Goal: Use online tool/utility: Utilize a website feature to perform a specific function

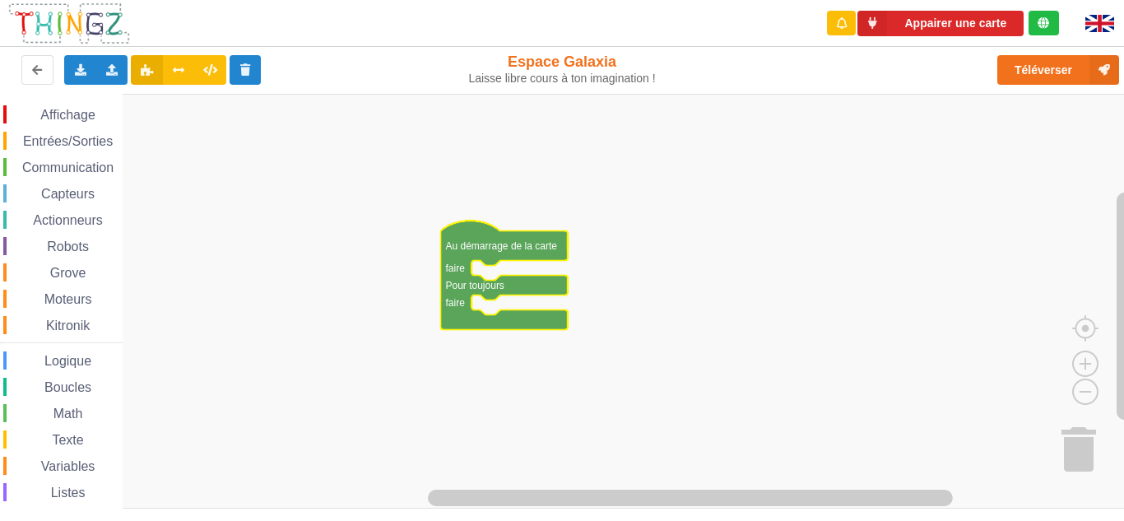
click at [800, 258] on rect "Espace de travail de Blocky" at bounding box center [567, 301] width 1135 height 415
click at [68, 141] on span "Entrées/Sorties" at bounding box center [68, 141] width 95 height 14
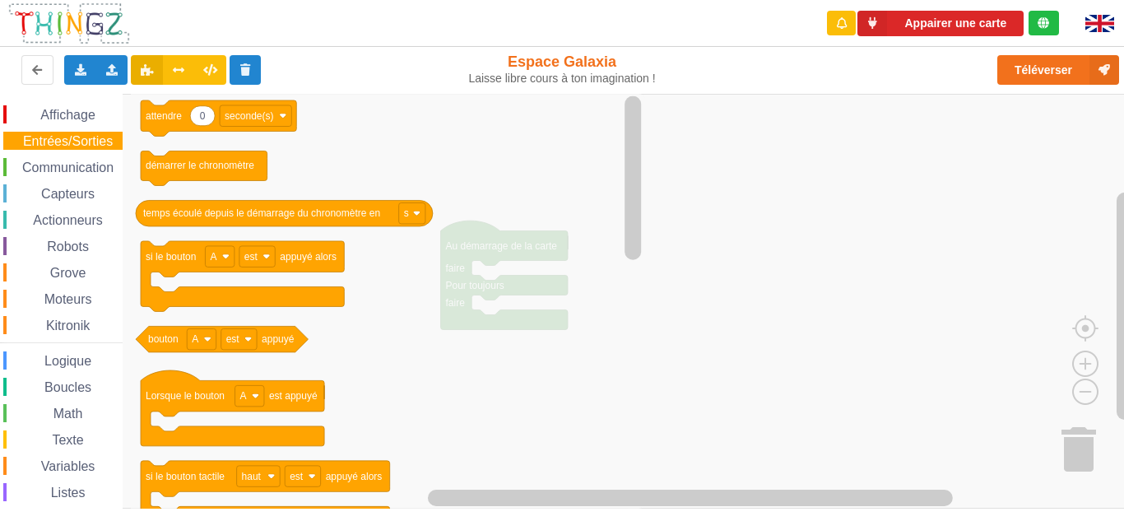
click at [78, 304] on span "Moteurs" at bounding box center [68, 299] width 53 height 14
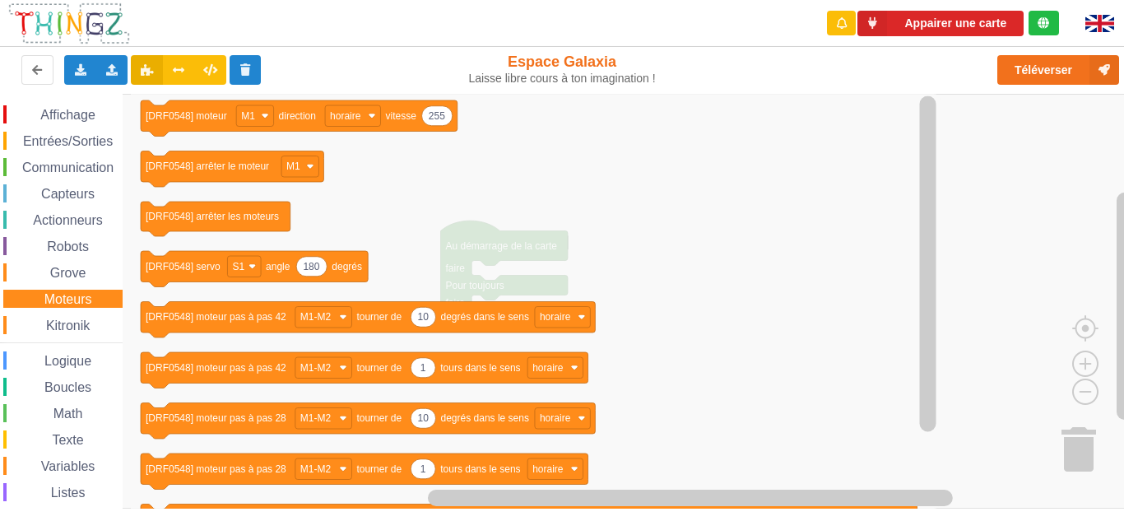
click at [56, 211] on div "Actionneurs" at bounding box center [62, 220] width 119 height 18
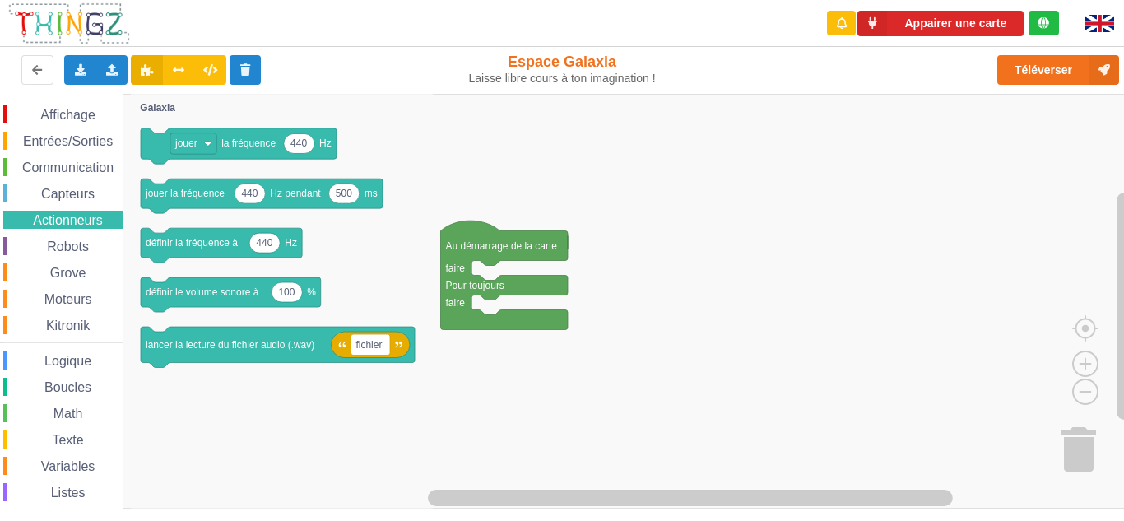
click at [59, 111] on span "Affichage" at bounding box center [67, 115] width 59 height 14
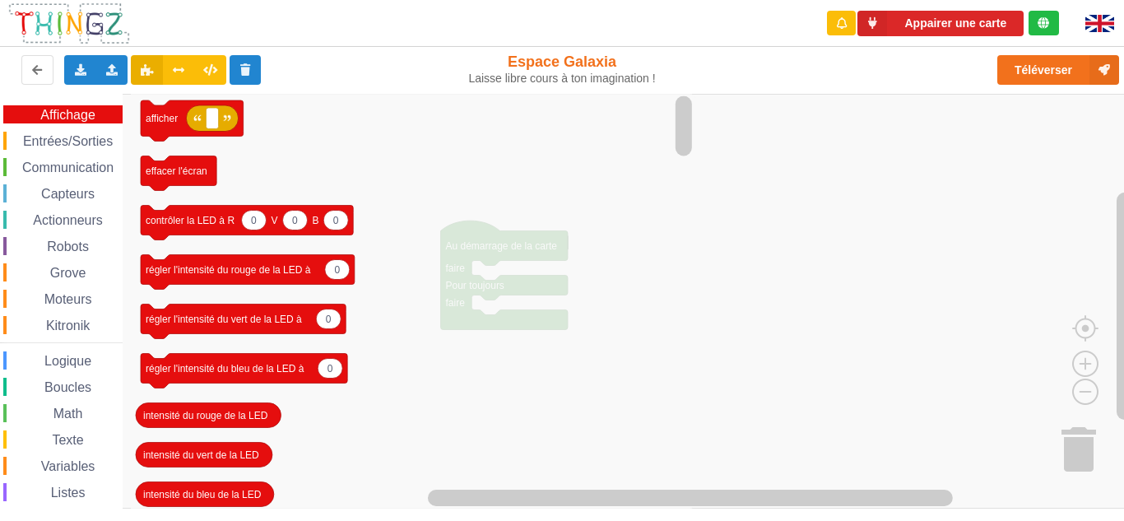
click at [59, 111] on span "Affichage" at bounding box center [67, 115] width 59 height 14
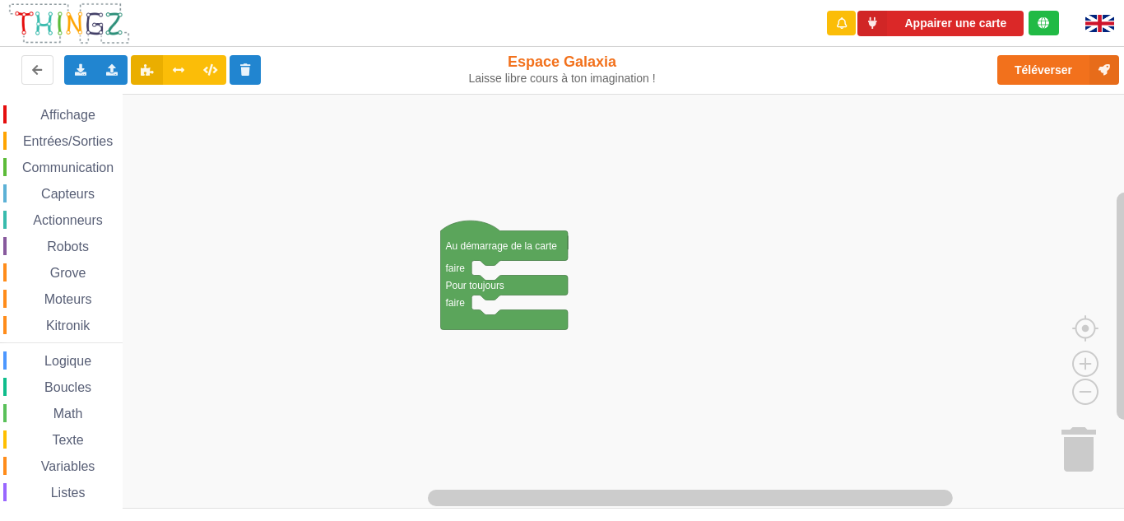
click at [104, 186] on div "Capteurs" at bounding box center [62, 193] width 119 height 18
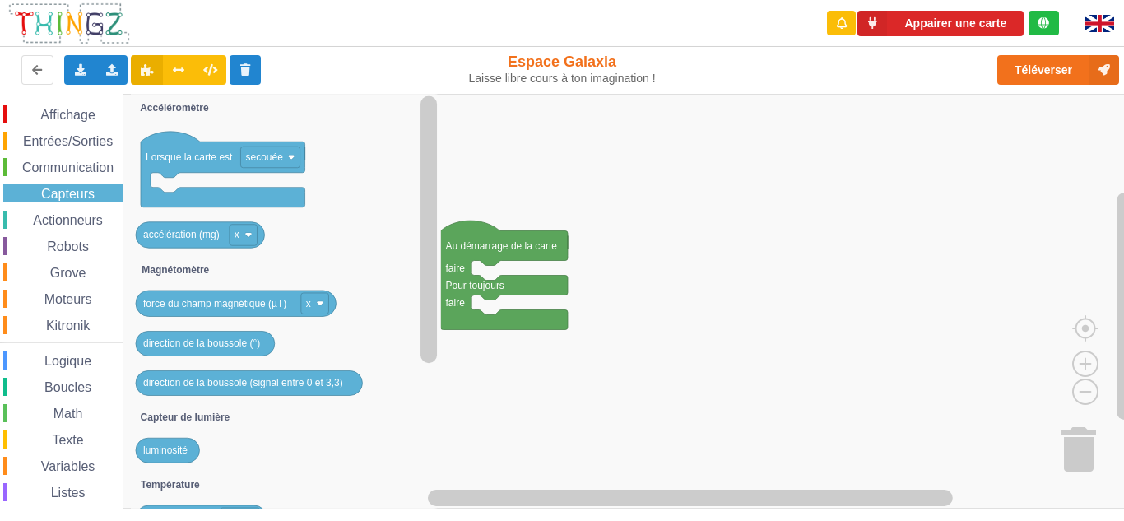
click at [92, 146] on span "Entrées/Sorties" at bounding box center [68, 141] width 95 height 14
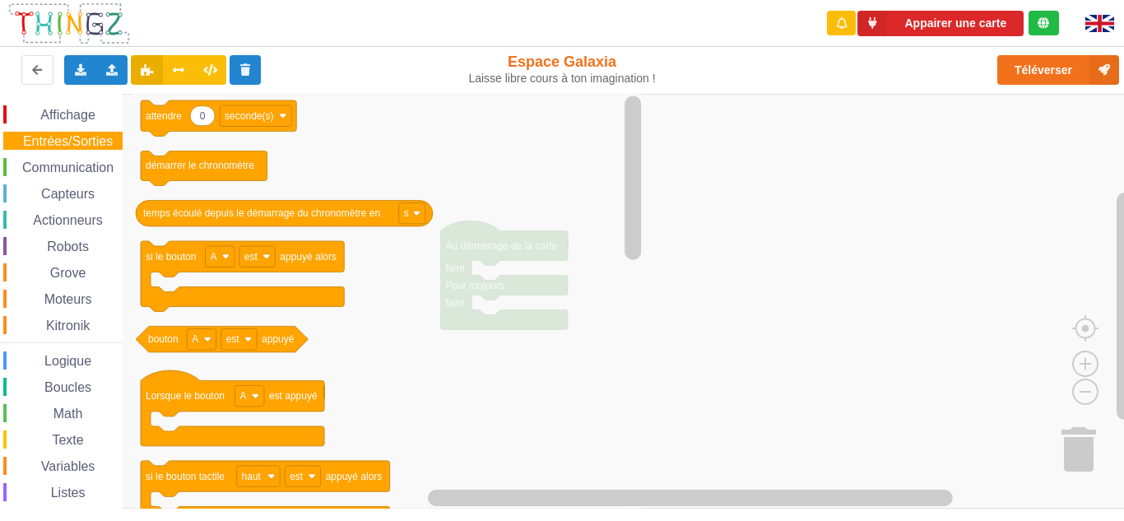
click at [101, 167] on span "Communication" at bounding box center [68, 167] width 96 height 14
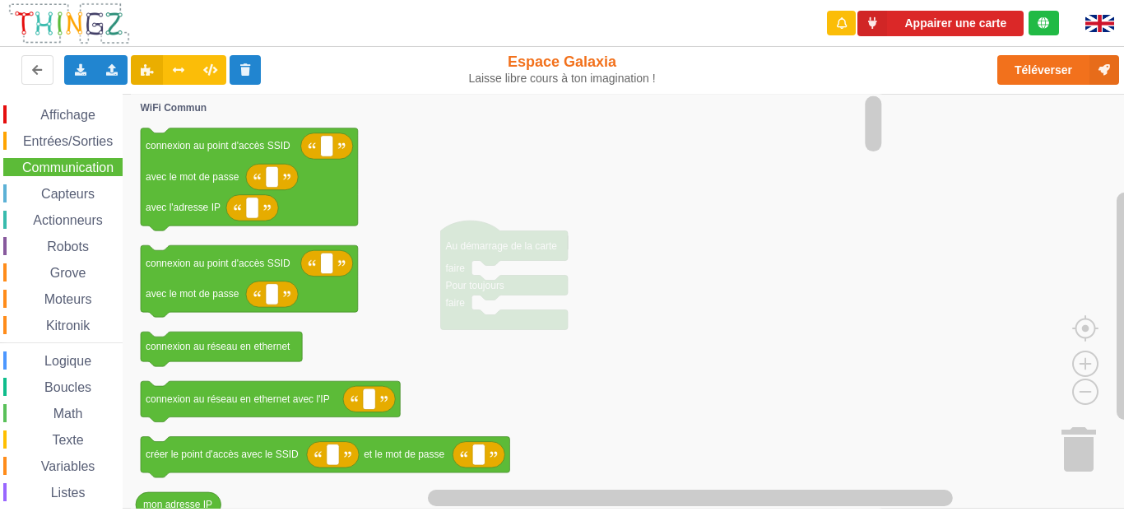
click at [86, 133] on div "Entrées/Sorties" at bounding box center [62, 141] width 119 height 18
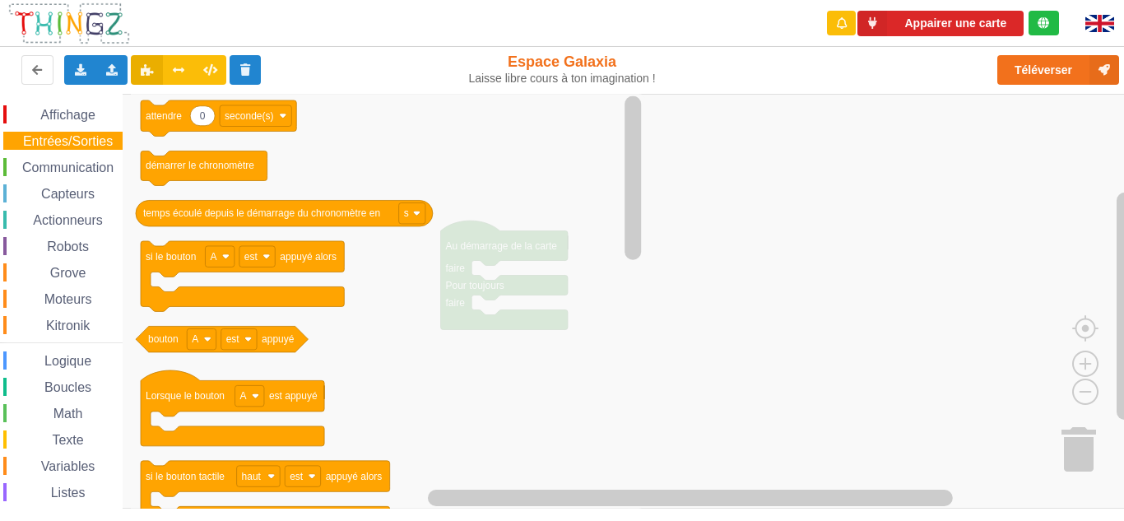
click at [96, 117] on span "Affichage" at bounding box center [67, 115] width 59 height 14
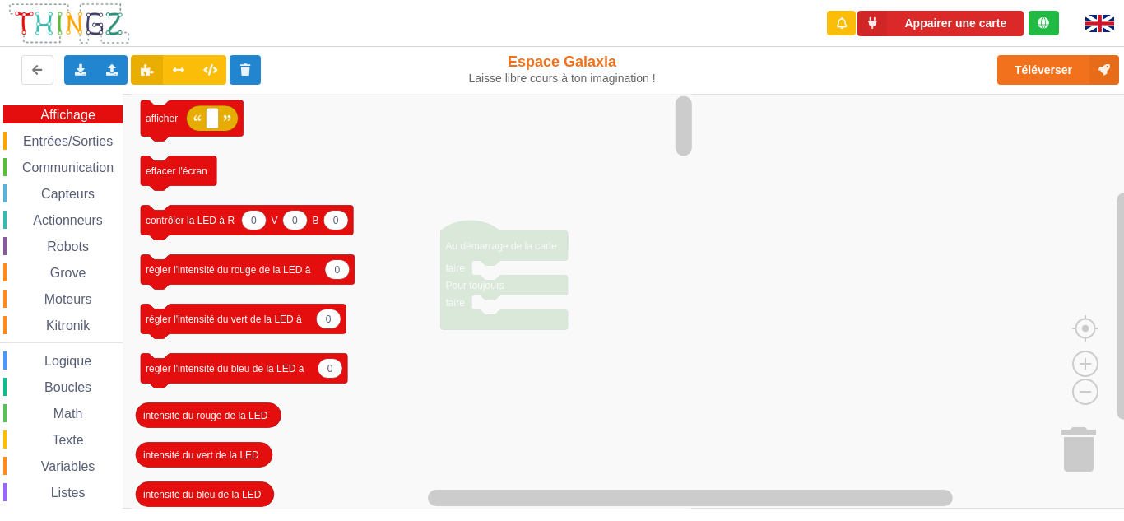
click at [86, 110] on span "Affichage" at bounding box center [67, 115] width 59 height 14
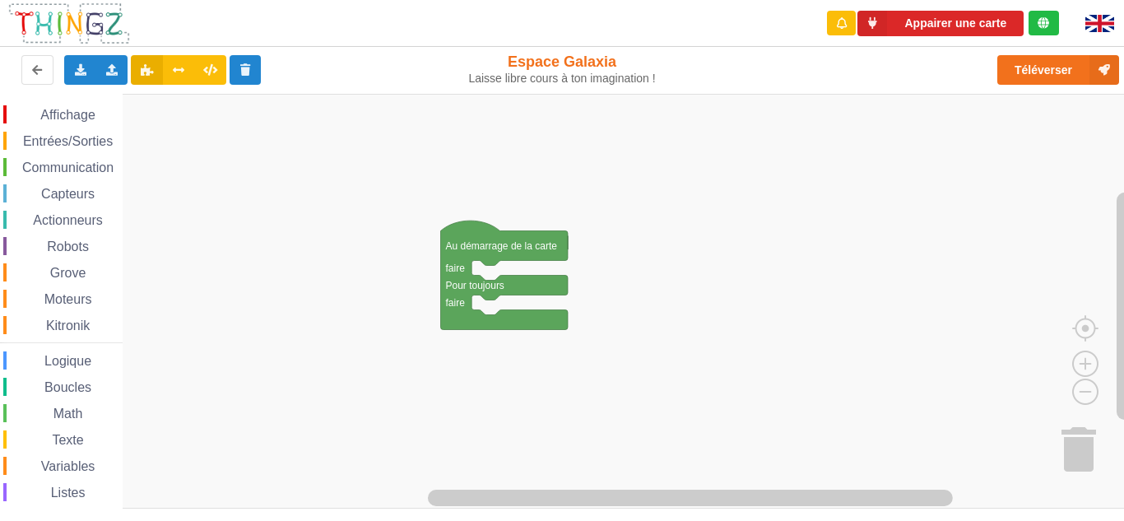
click at [91, 118] on span "Affichage" at bounding box center [67, 115] width 59 height 14
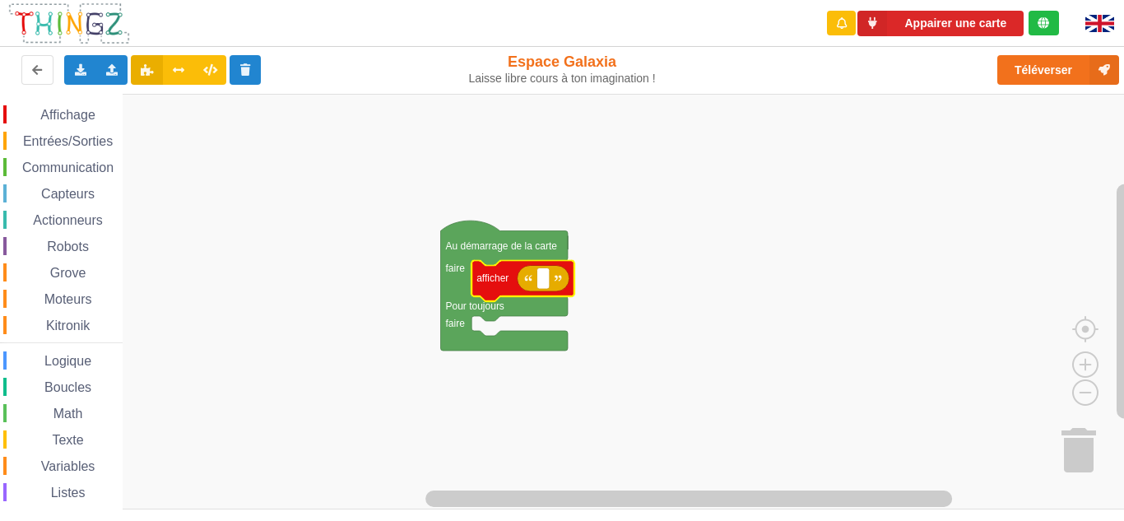
click at [114, 117] on div "Affichage" at bounding box center [62, 114] width 119 height 18
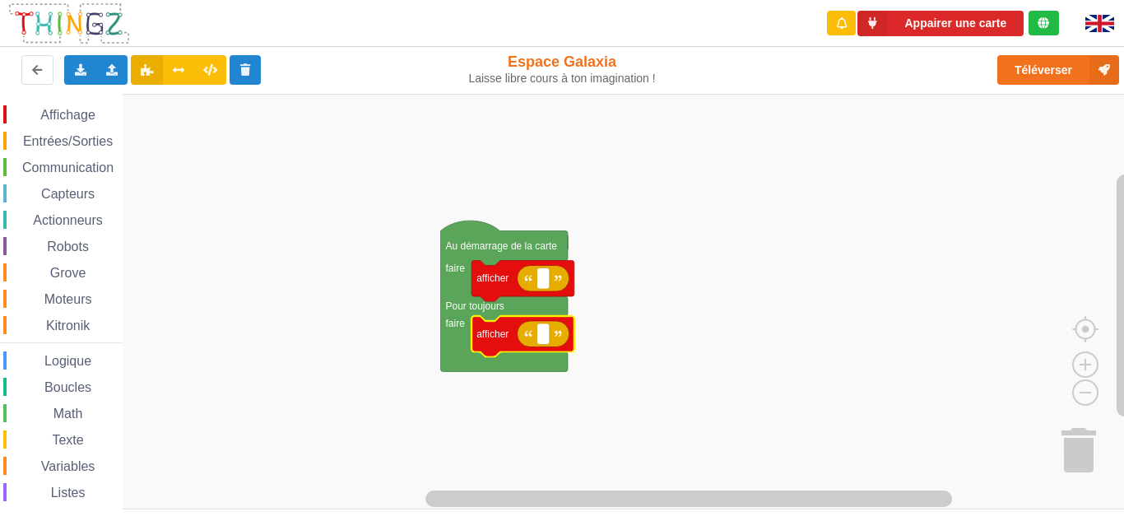
click at [564, 272] on icon "Espace de travail de Blocky" at bounding box center [543, 278] width 52 height 26
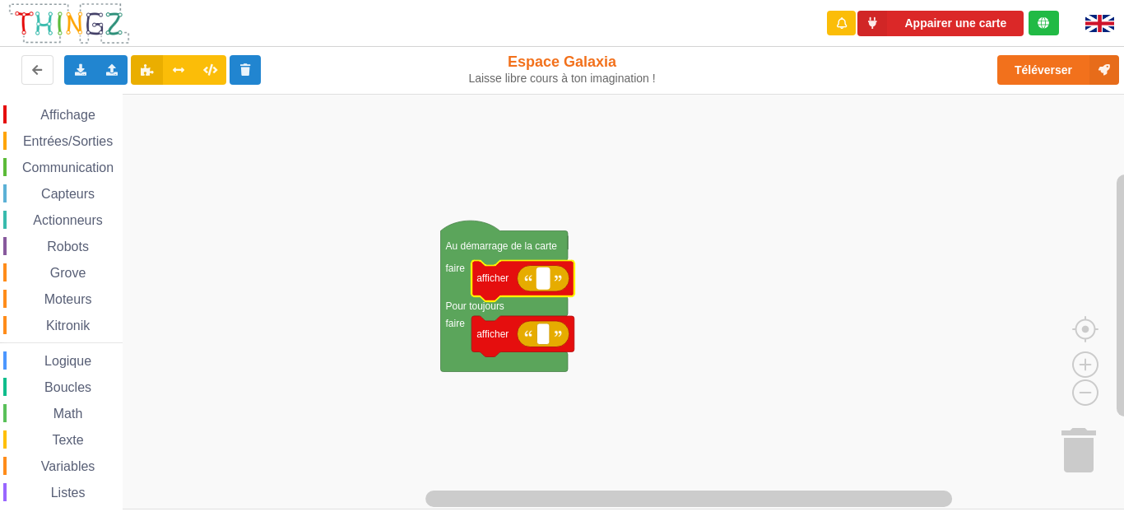
click at [543, 285] on rect "Espace de travail de Blocky" at bounding box center [543, 277] width 12 height 21
type input "4"
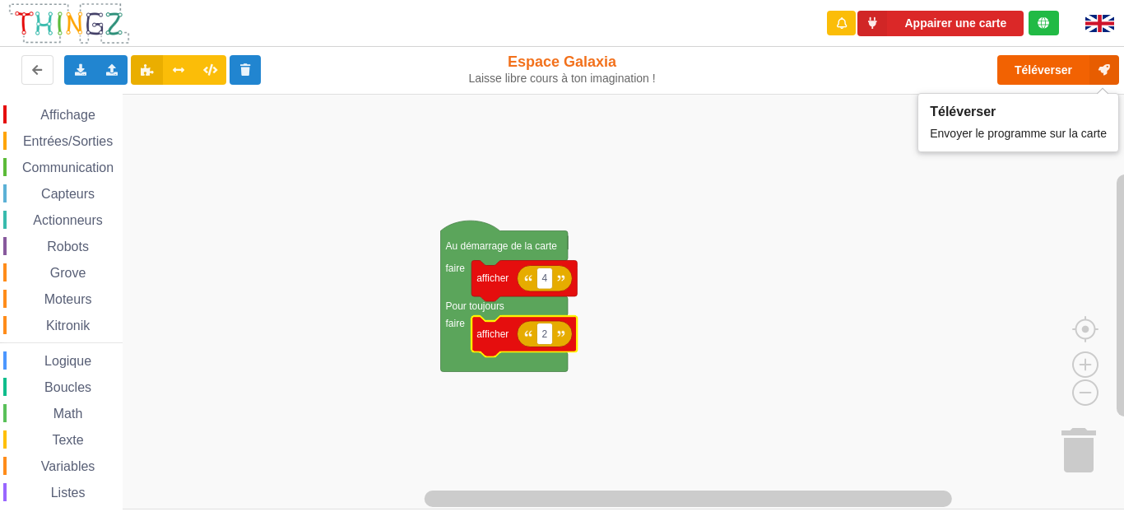
type input "2"
click at [1013, 68] on button "Téléverser" at bounding box center [1058, 70] width 122 height 30
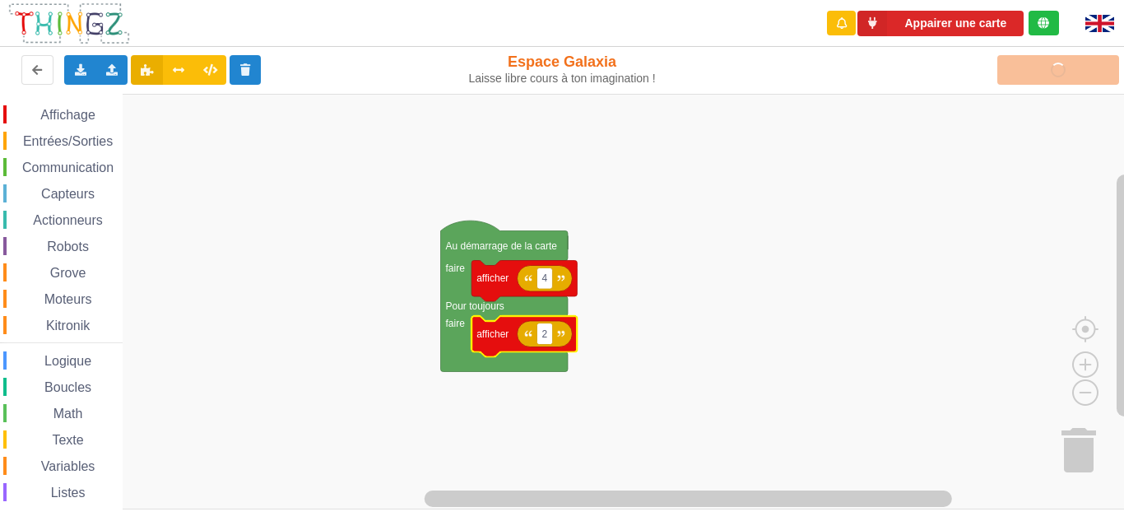
click at [1013, 68] on div "Téléverser" at bounding box center [900, 70] width 462 height 53
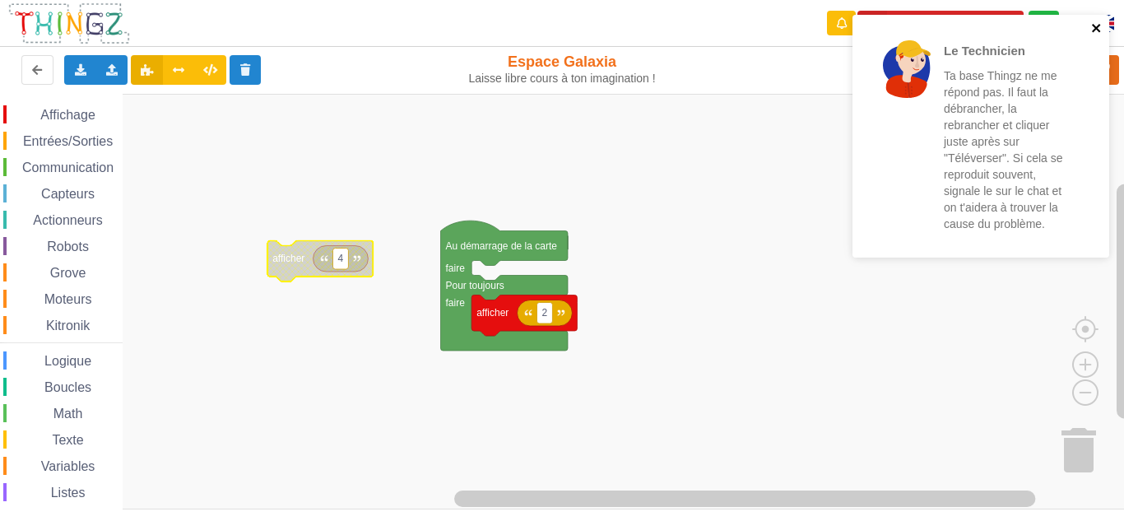
click at [1092, 29] on icon "close" at bounding box center [1097, 27] width 12 height 13
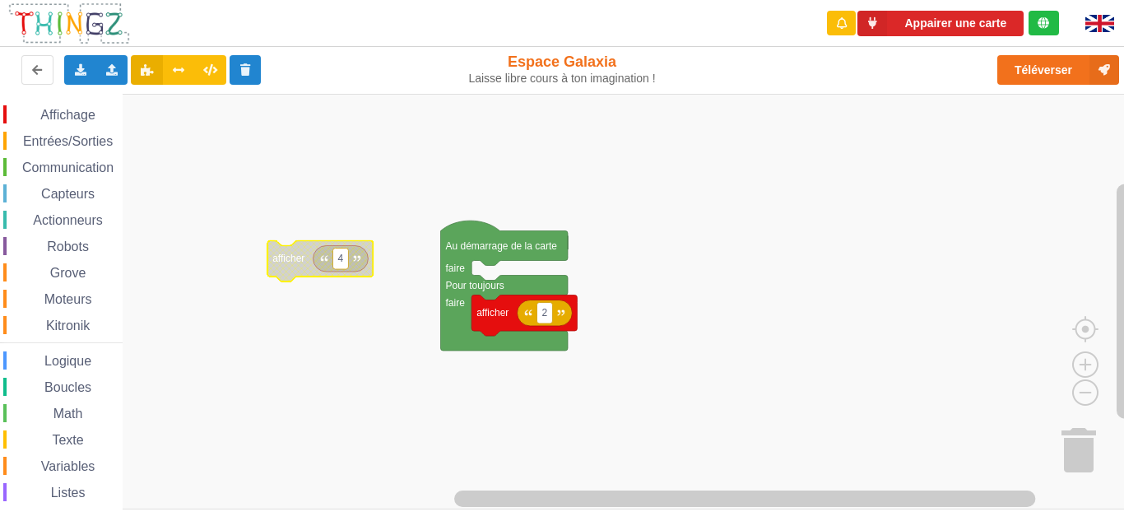
click at [355, 267] on icon "Espace de travail de Blocky" at bounding box center [340, 258] width 55 height 26
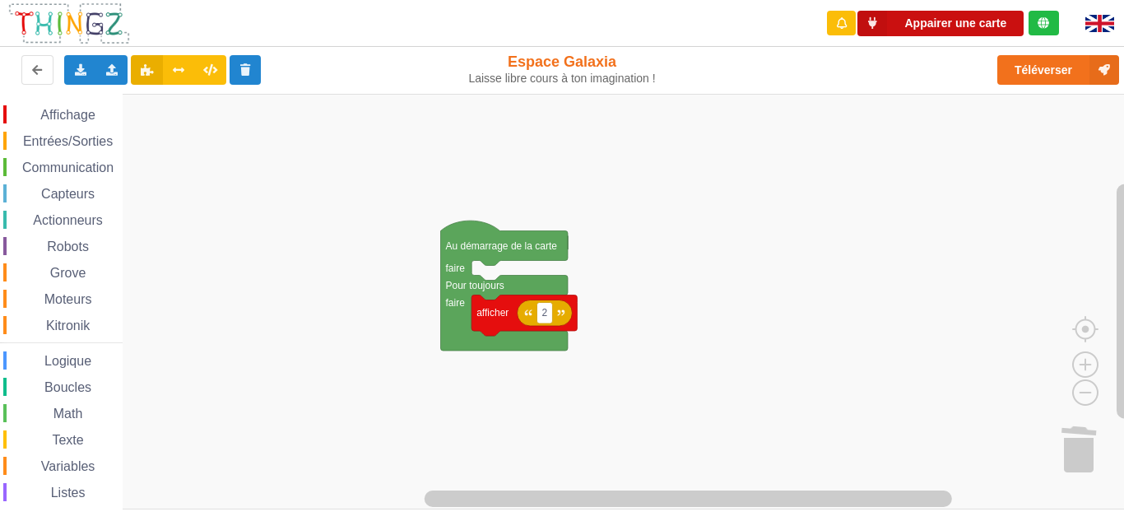
click at [972, 23] on button "Appairer une carte" at bounding box center [940, 24] width 166 height 26
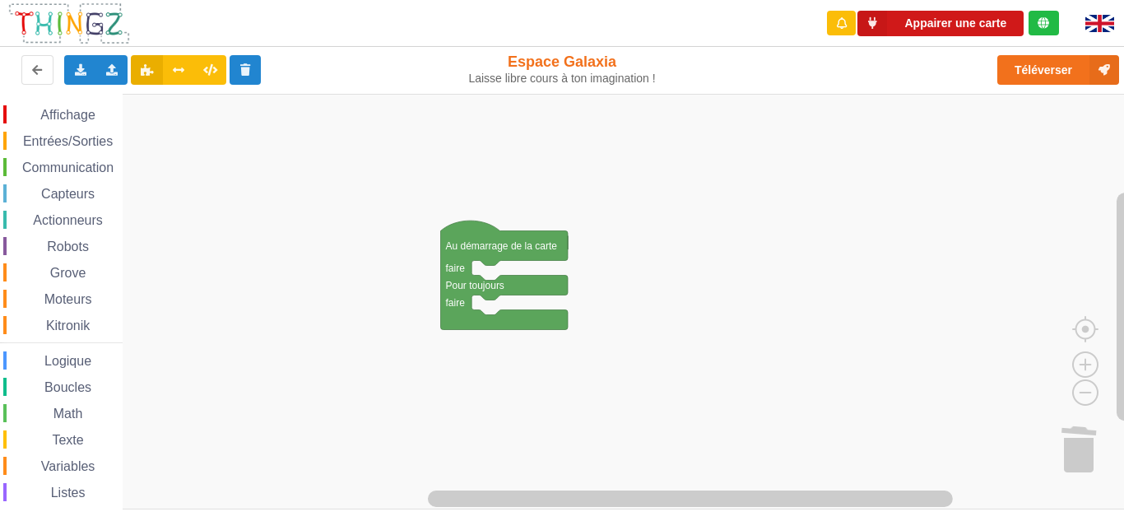
click at [955, 25] on button "Appairer une carte" at bounding box center [940, 24] width 166 height 26
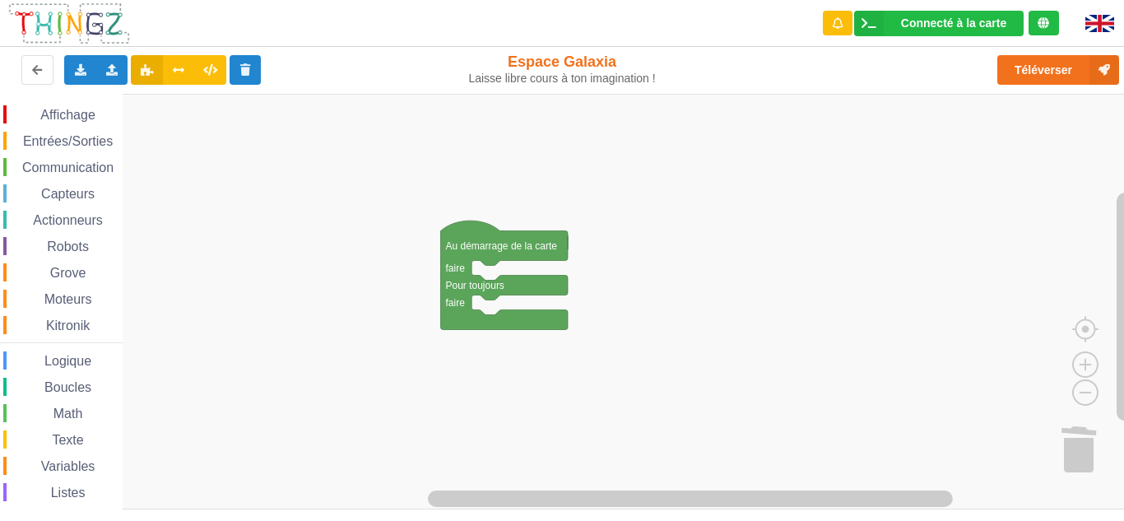
click at [72, 174] on div "Communication" at bounding box center [62, 167] width 119 height 18
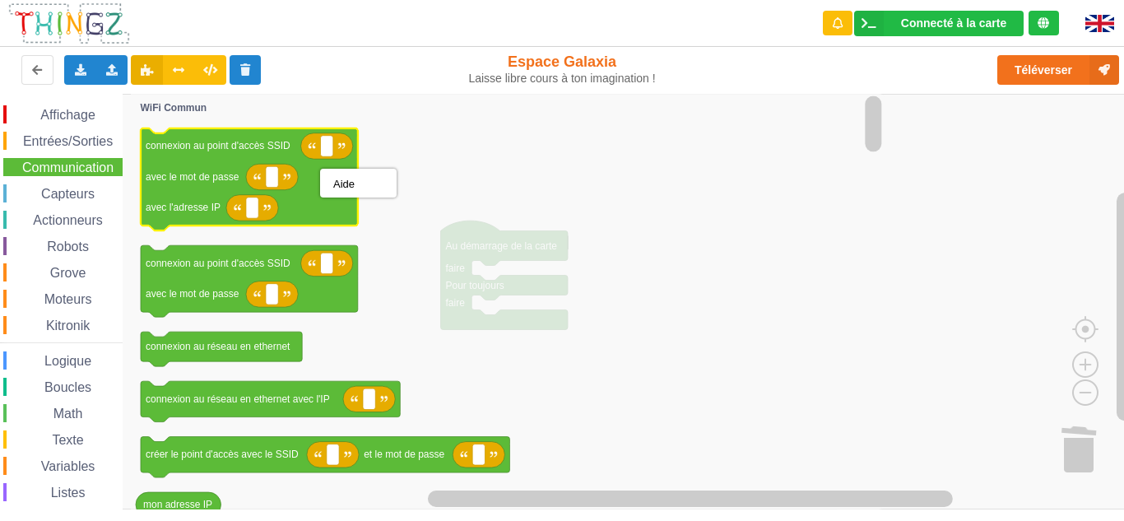
click at [230, 209] on icon "Espace de travail de Blocky" at bounding box center [252, 208] width 52 height 26
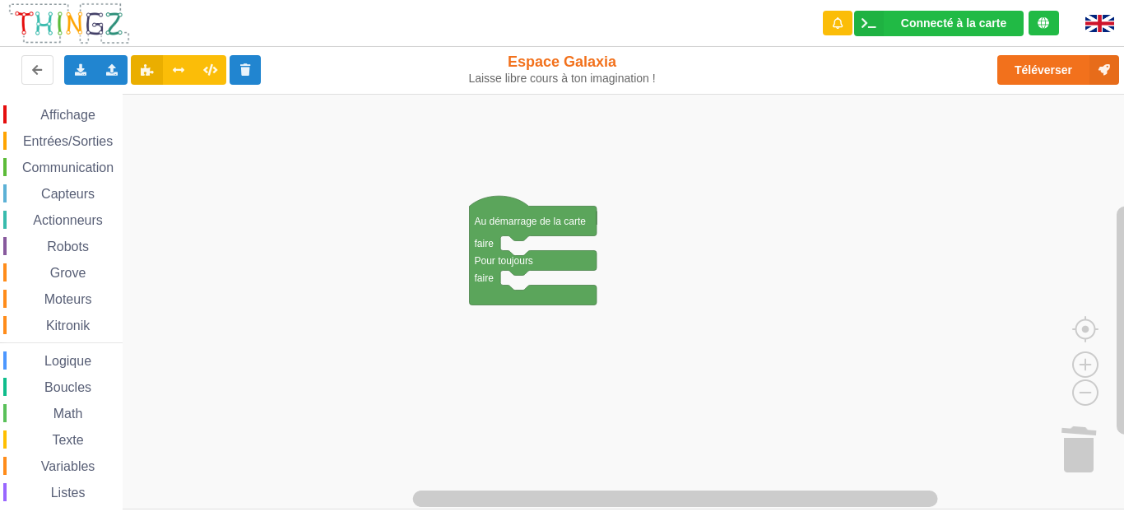
click at [81, 187] on span "Capteurs" at bounding box center [68, 194] width 58 height 14
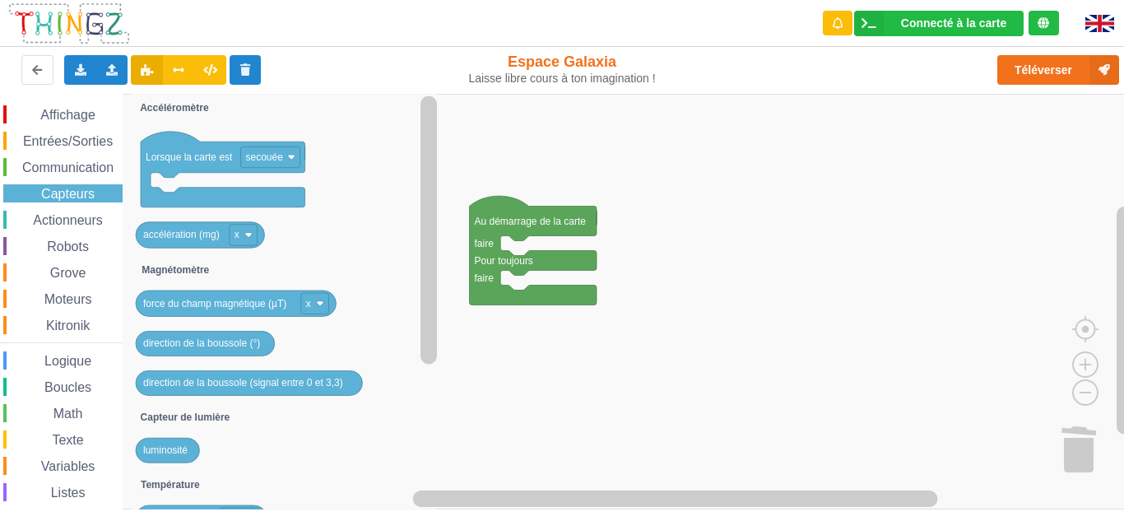
click at [100, 185] on div "Capteurs" at bounding box center [62, 193] width 119 height 18
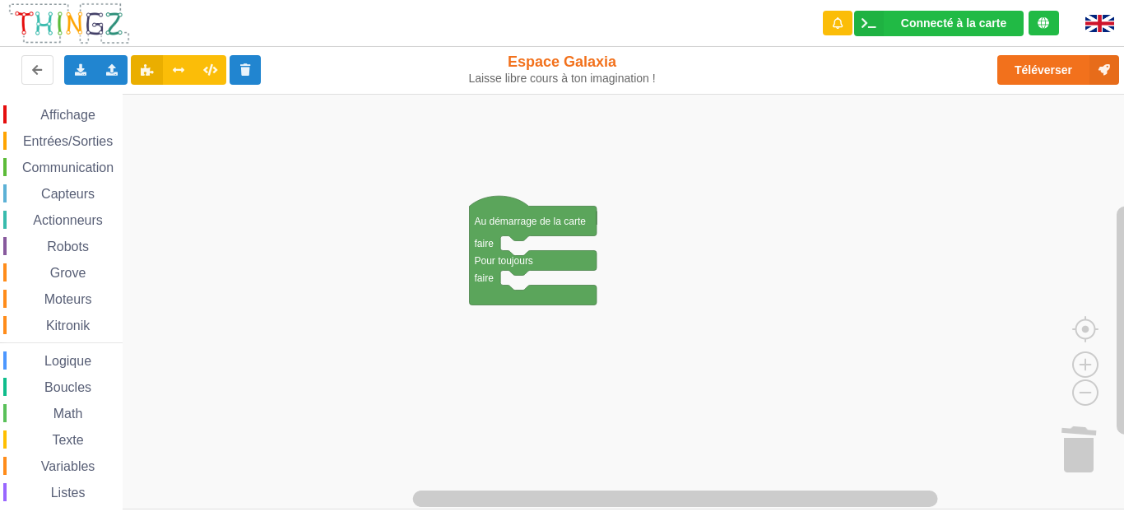
click at [109, 167] on span "Communication" at bounding box center [68, 167] width 96 height 14
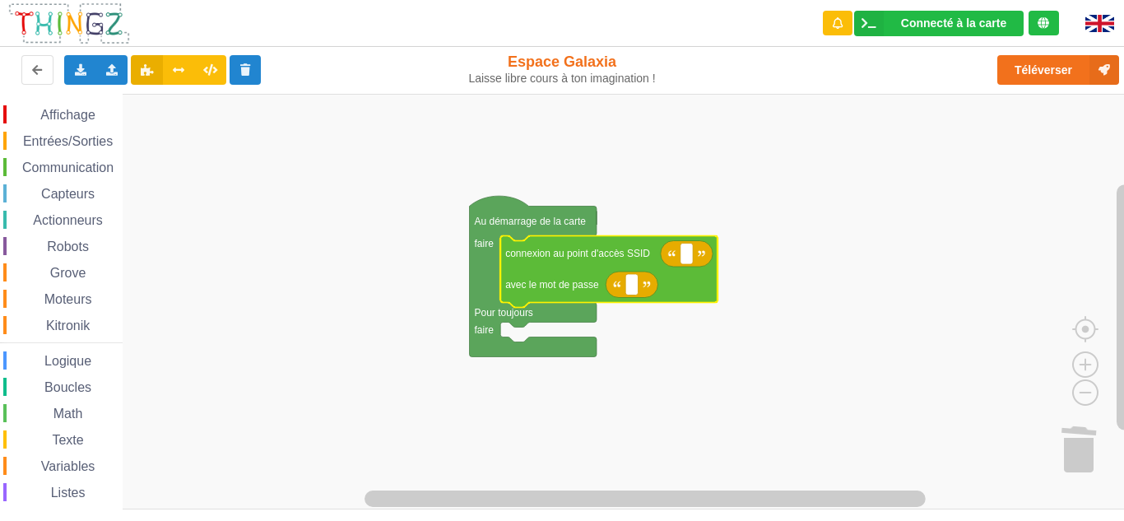
click at [57, 160] on div "Communication" at bounding box center [62, 167] width 119 height 18
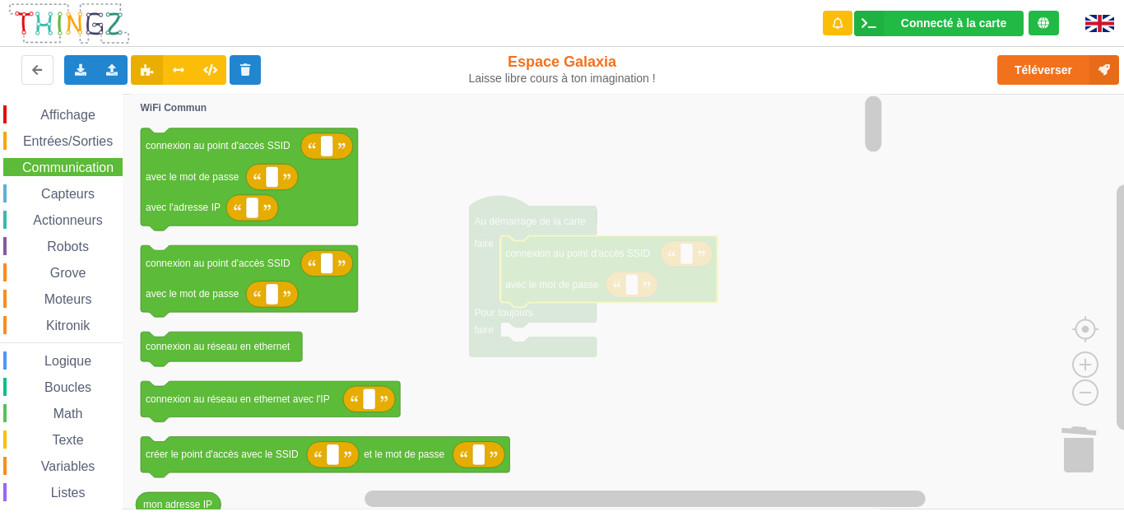
click at [62, 164] on span "Communication" at bounding box center [68, 167] width 96 height 14
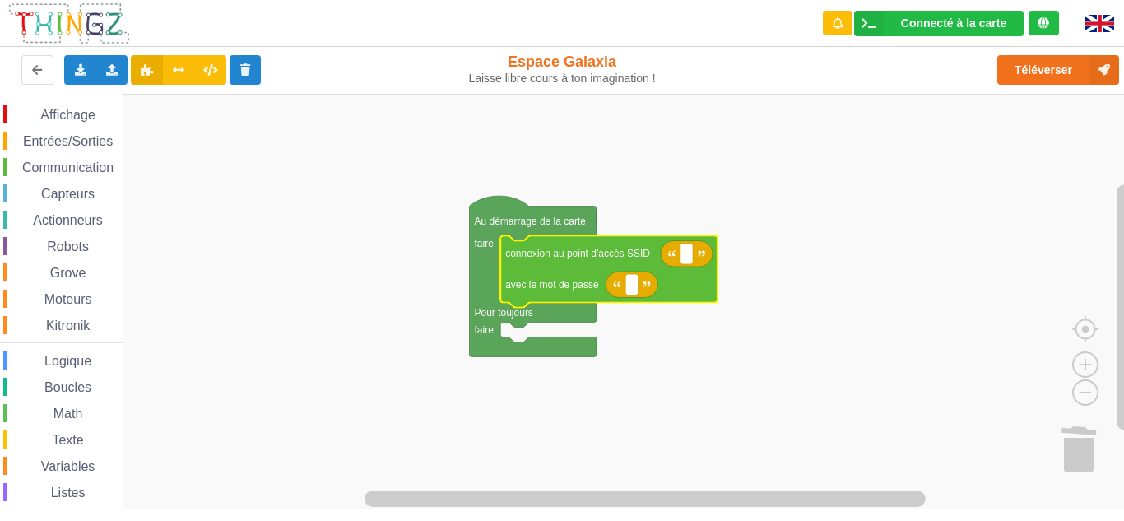
click at [81, 171] on span "Communication" at bounding box center [68, 167] width 96 height 14
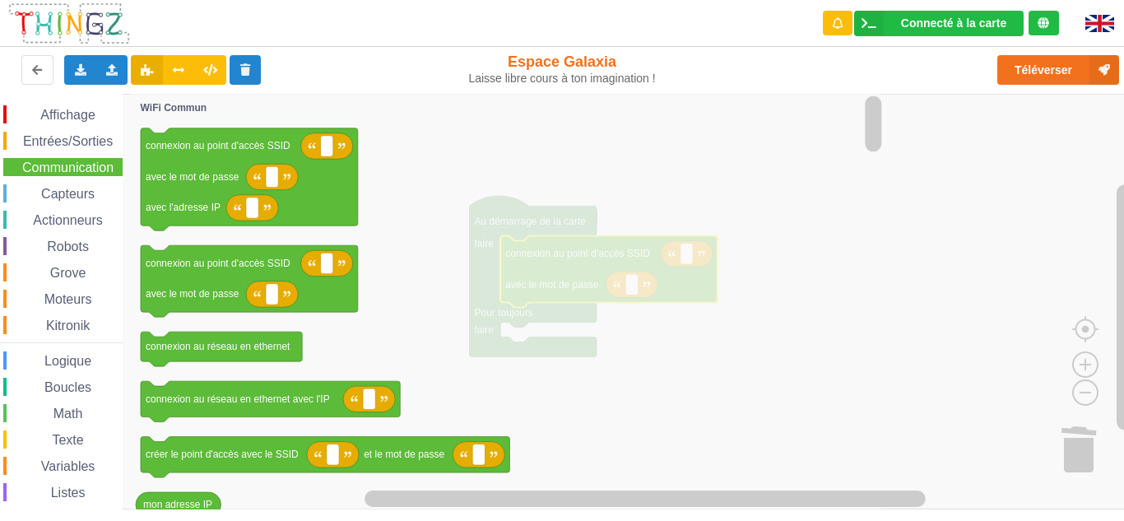
click at [67, 164] on span "Communication" at bounding box center [68, 167] width 96 height 14
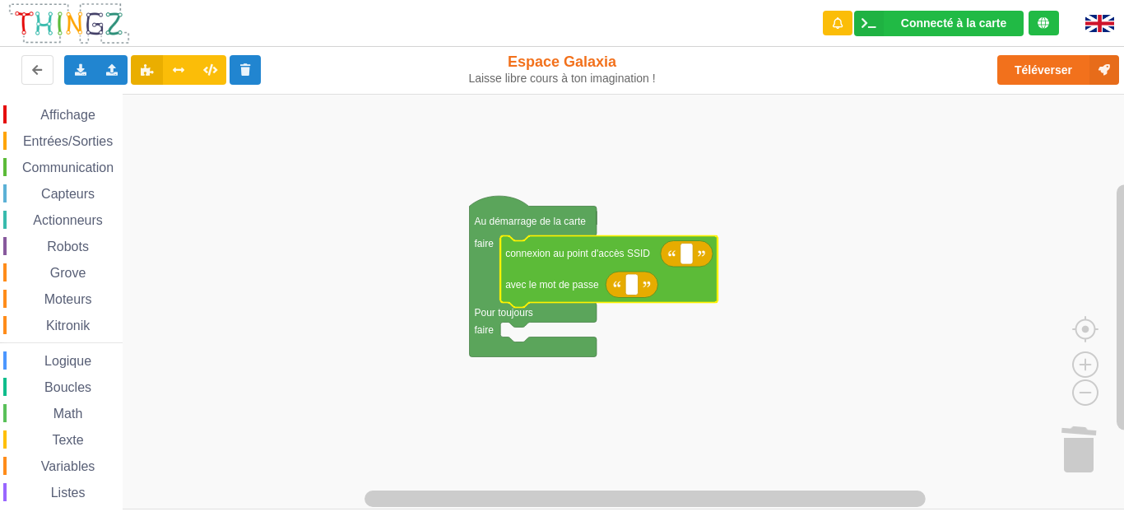
click at [694, 262] on icon "Espace de travail de Blocky" at bounding box center [687, 253] width 52 height 26
click at [693, 263] on icon "Espace de travail de Blocky" at bounding box center [687, 253] width 52 height 26
type input "technoa5"
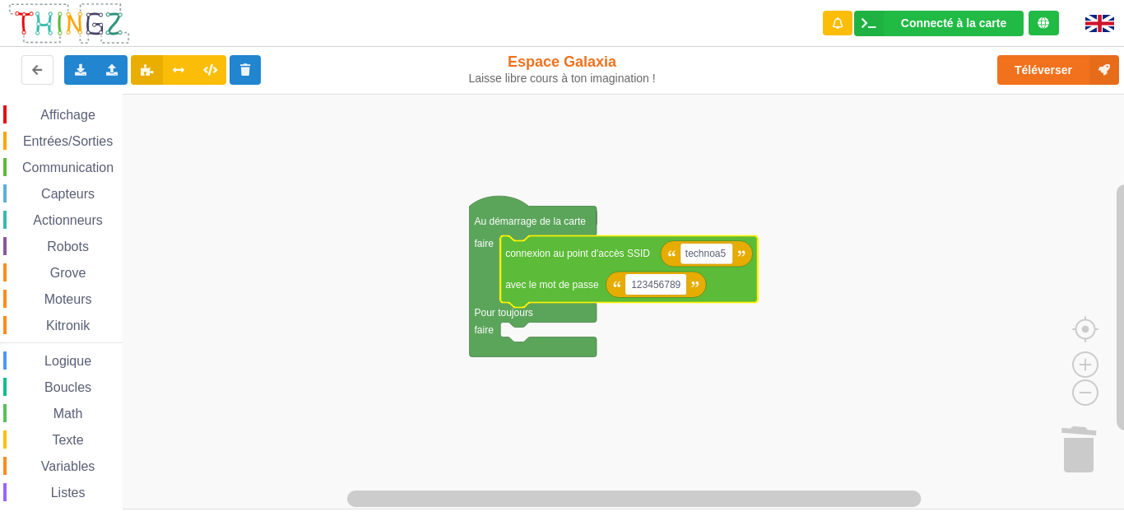
type input "1234567890"
click at [61, 163] on span "Communication" at bounding box center [68, 167] width 96 height 14
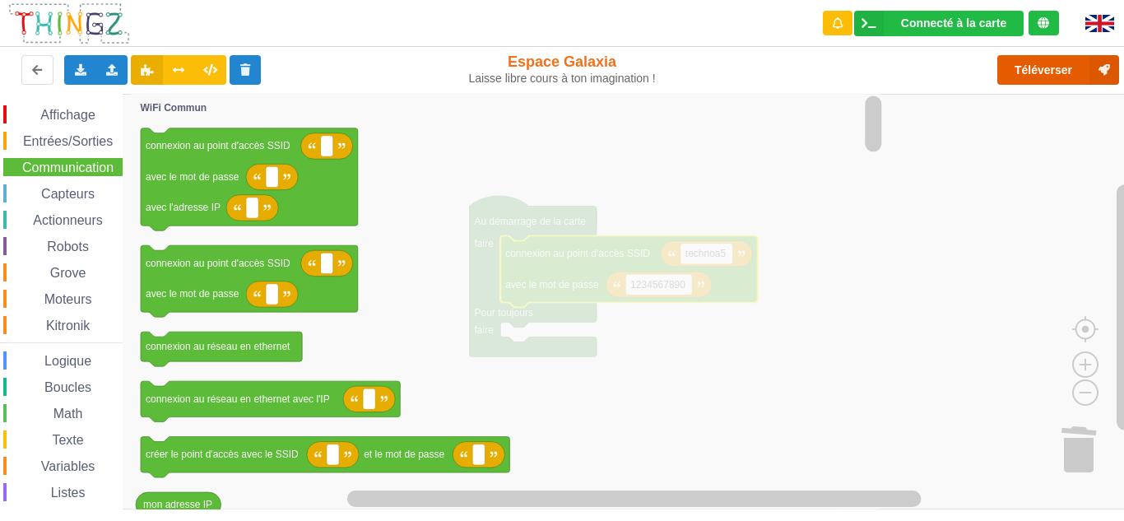
click at [1070, 59] on button "Téléverser" at bounding box center [1058, 70] width 122 height 30
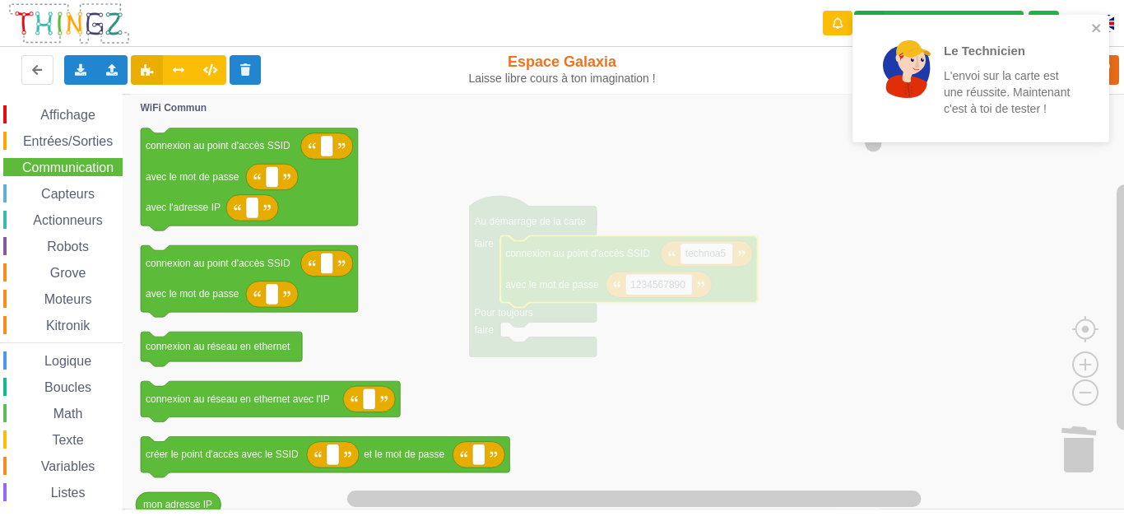
click at [1092, 39] on div "Le Technicien L'envoi sur la carte est une réussite. Maintenant c'est à toi de …" at bounding box center [980, 79] width 257 height 128
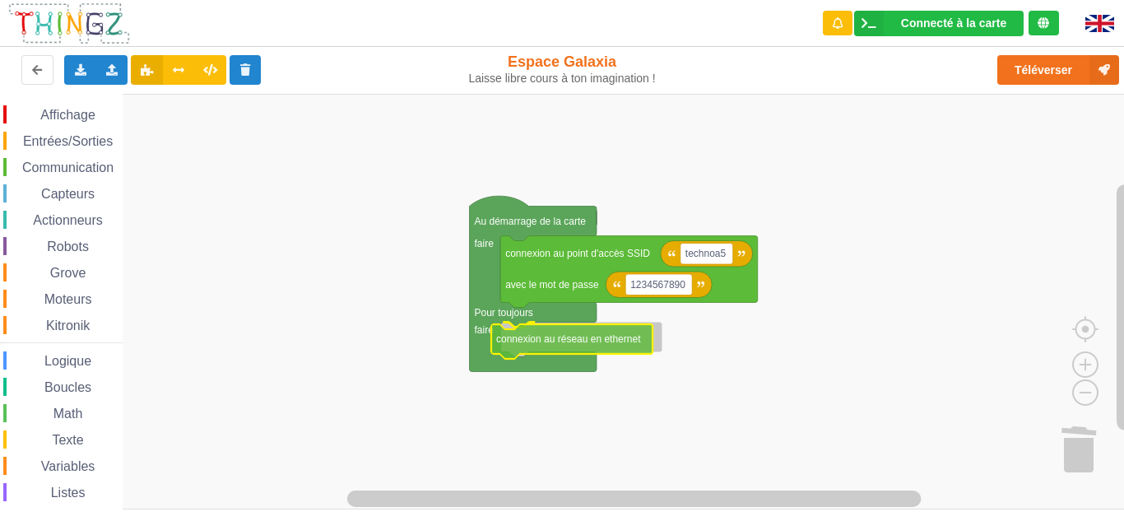
click at [551, 352] on div "Affichage Entrées/Sorties Communication Capteurs Actionneurs Robots Grove Moteu…" at bounding box center [567, 301] width 1135 height 415
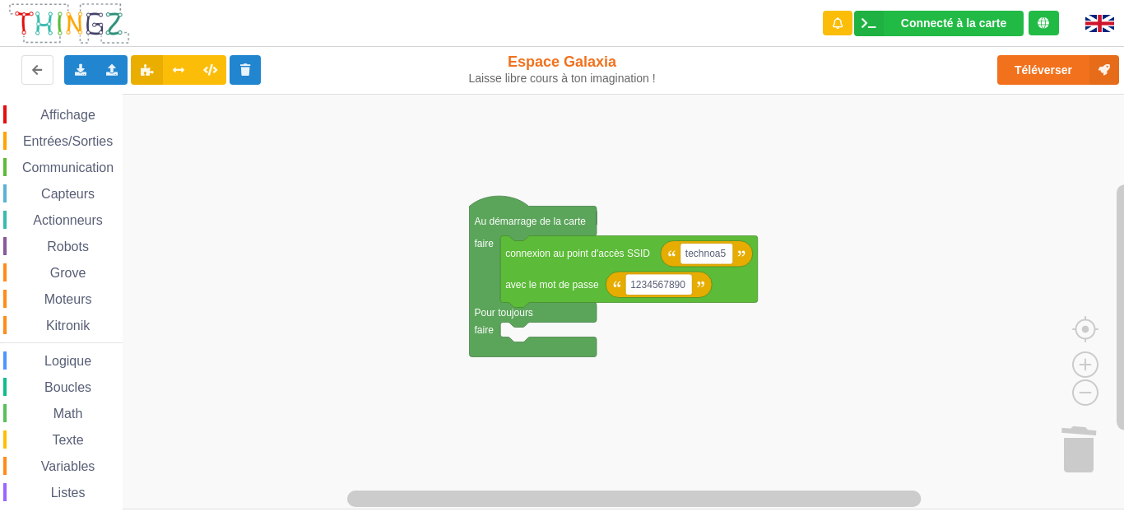
click at [51, 161] on span "Communication" at bounding box center [68, 167] width 96 height 14
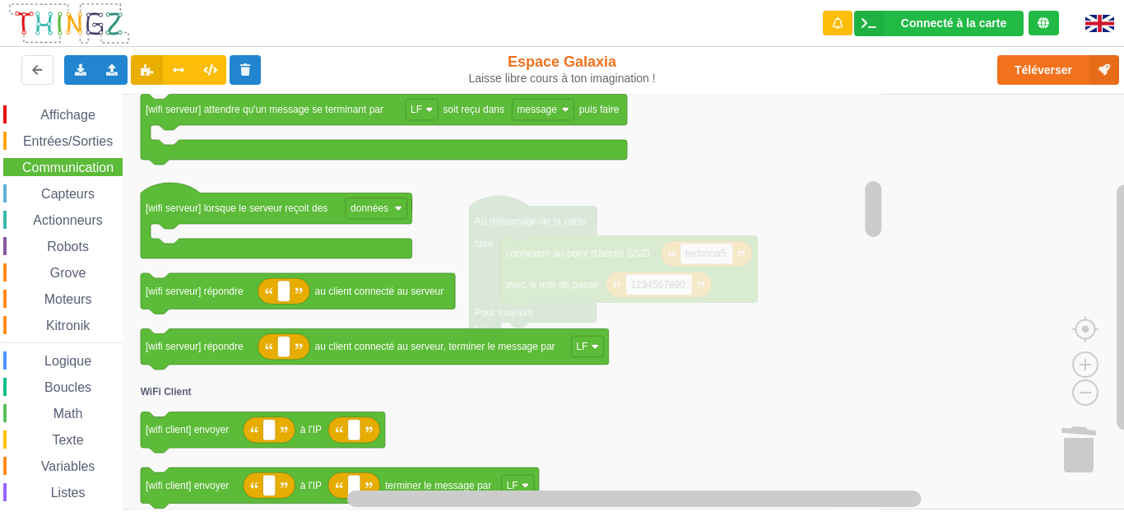
click at [83, 162] on span "Communication" at bounding box center [68, 167] width 96 height 14
